Goal: Transaction & Acquisition: Purchase product/service

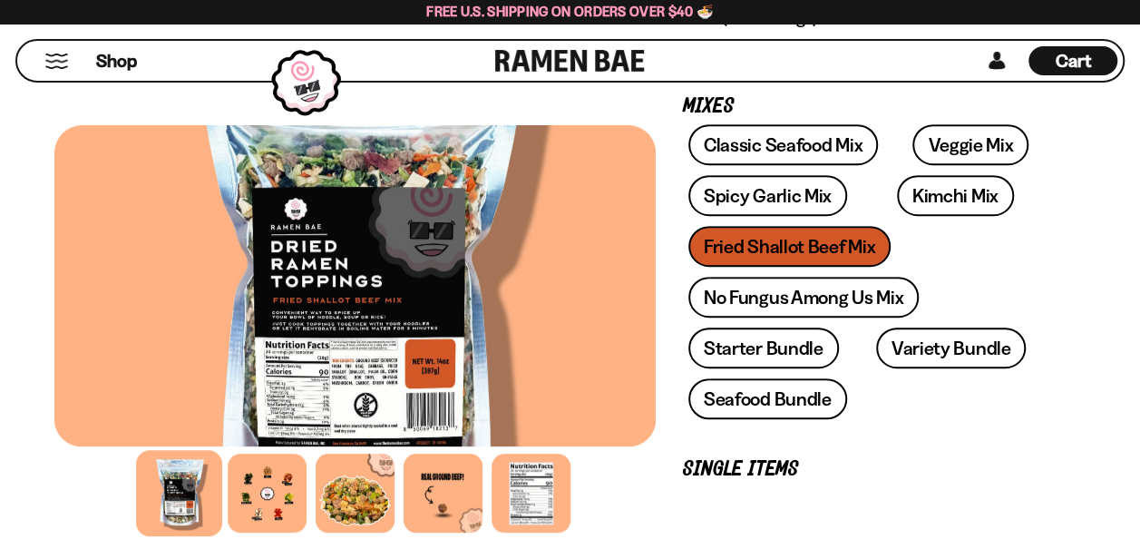
scroll to position [453, 0]
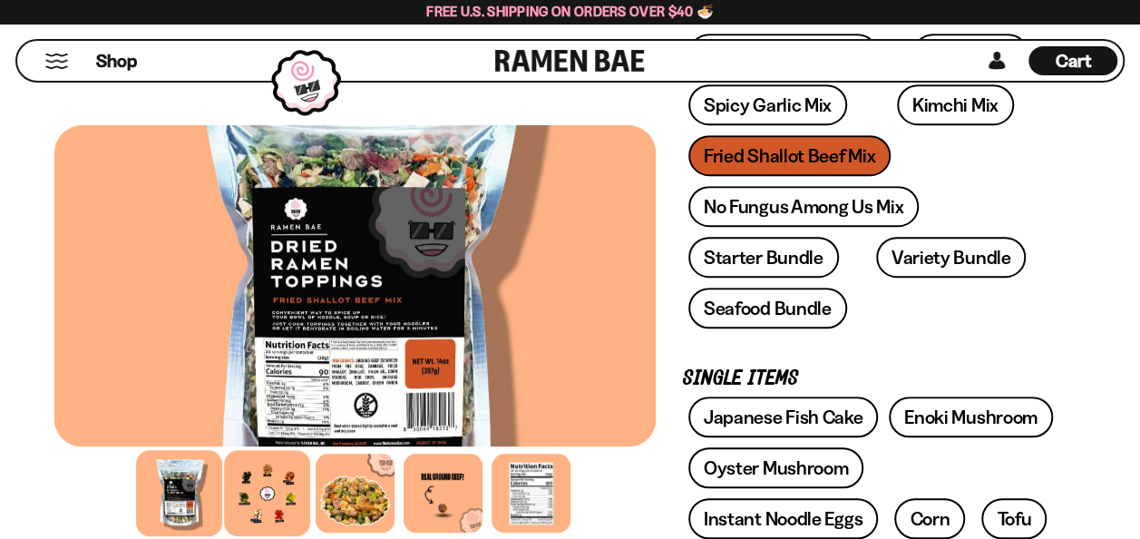
click at [256, 490] on div at bounding box center [267, 493] width 86 height 86
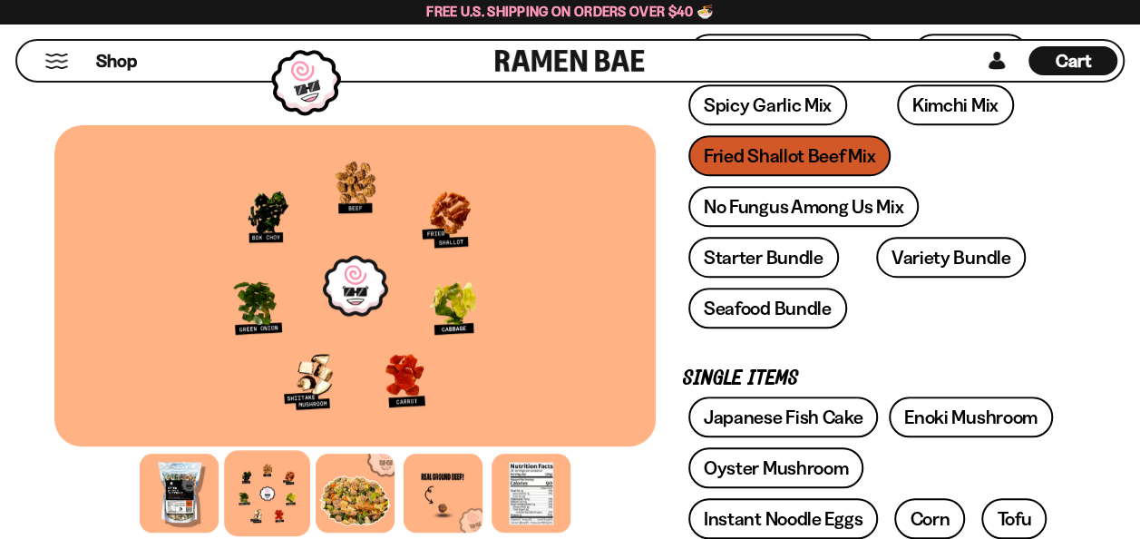
click at [383, 317] on div at bounding box center [354, 285] width 601 height 321
click at [348, 489] on div at bounding box center [355, 493] width 86 height 86
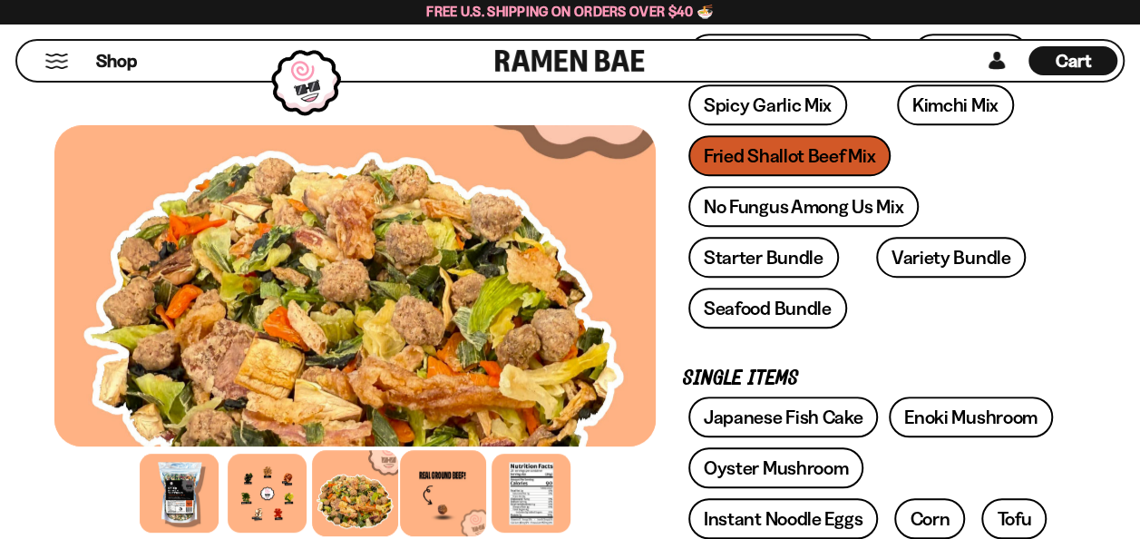
click at [430, 480] on div at bounding box center [443, 493] width 86 height 86
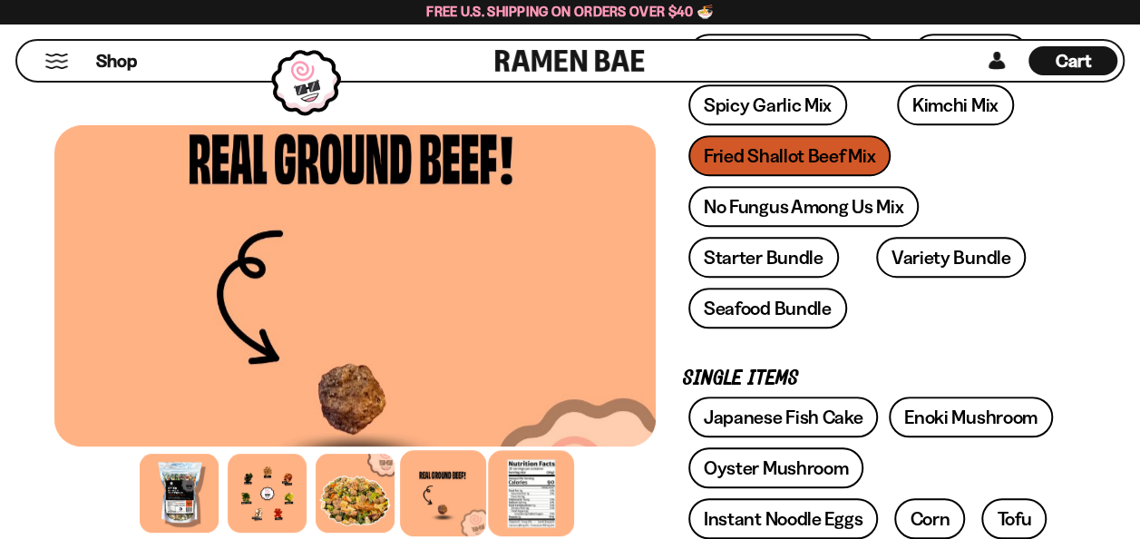
click at [546, 493] on div at bounding box center [531, 493] width 86 height 86
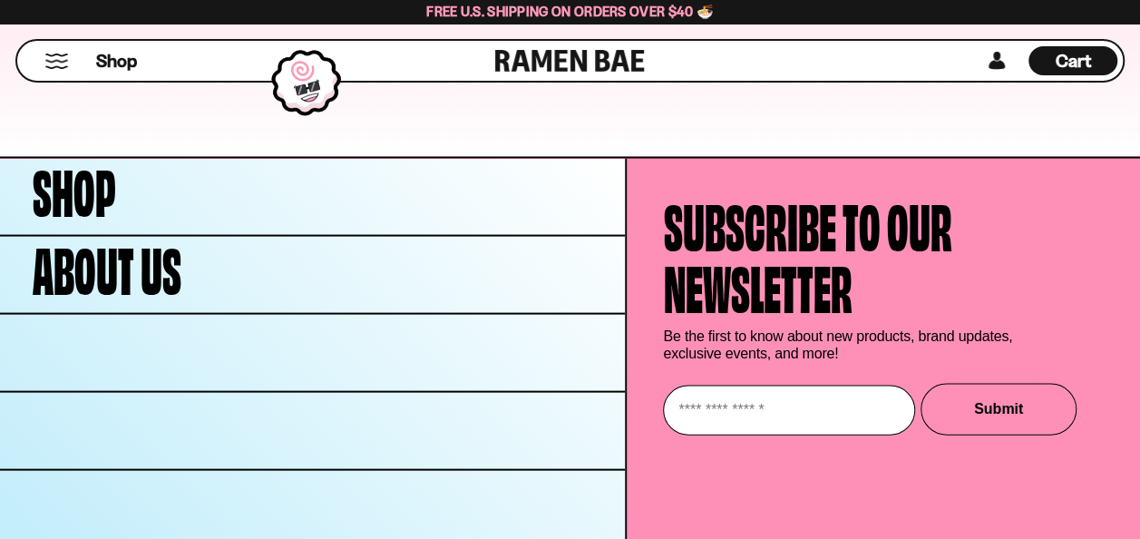
scroll to position [8565, 0]
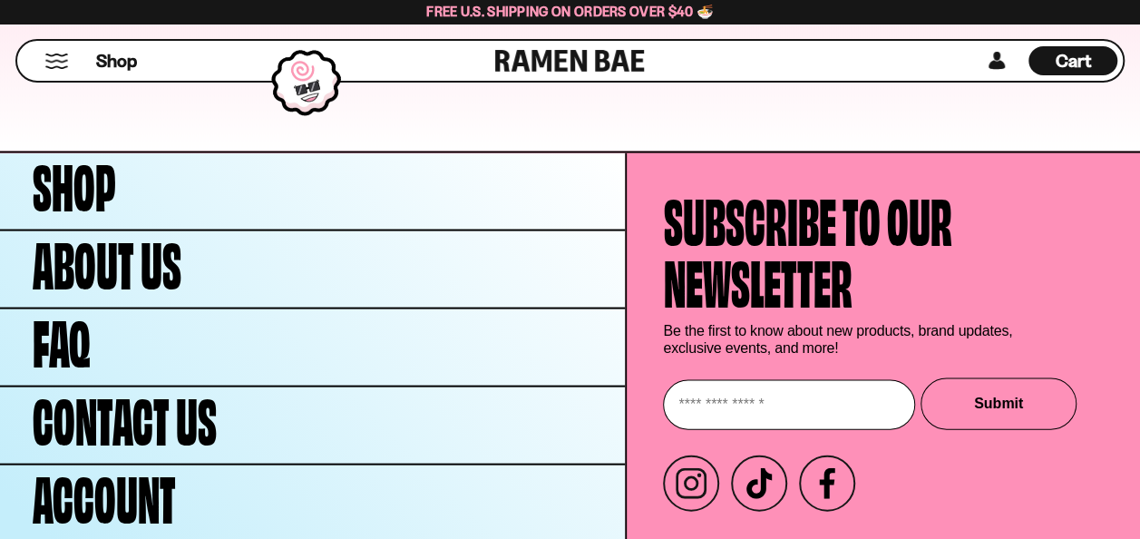
click at [849, 380] on input "Enter your email" at bounding box center [789, 405] width 252 height 50
type input "**********"
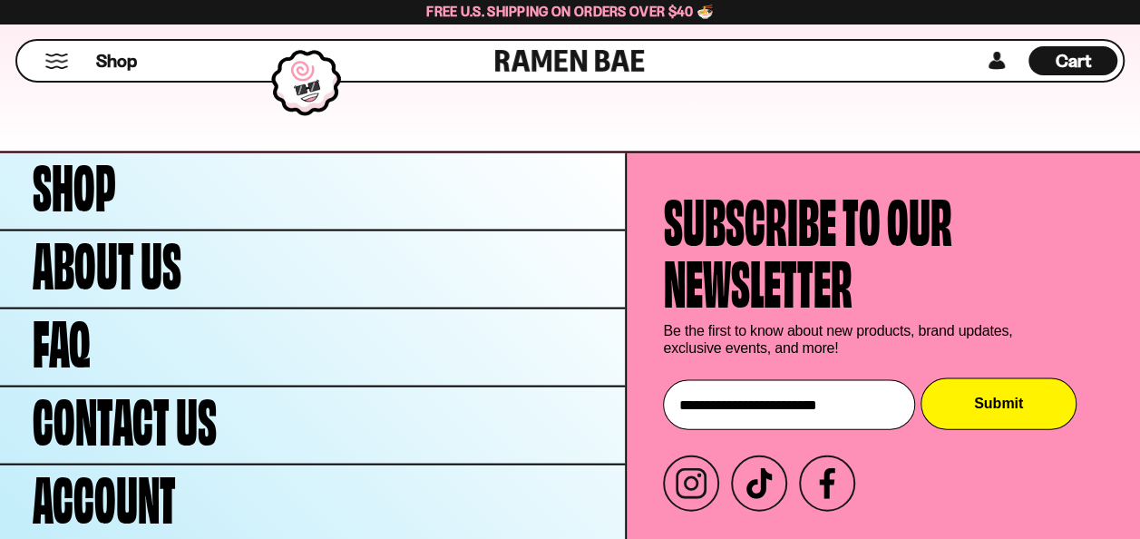
click at [979, 378] on button "Submit" at bounding box center [998, 404] width 156 height 52
